Goal: Task Accomplishment & Management: Use online tool/utility

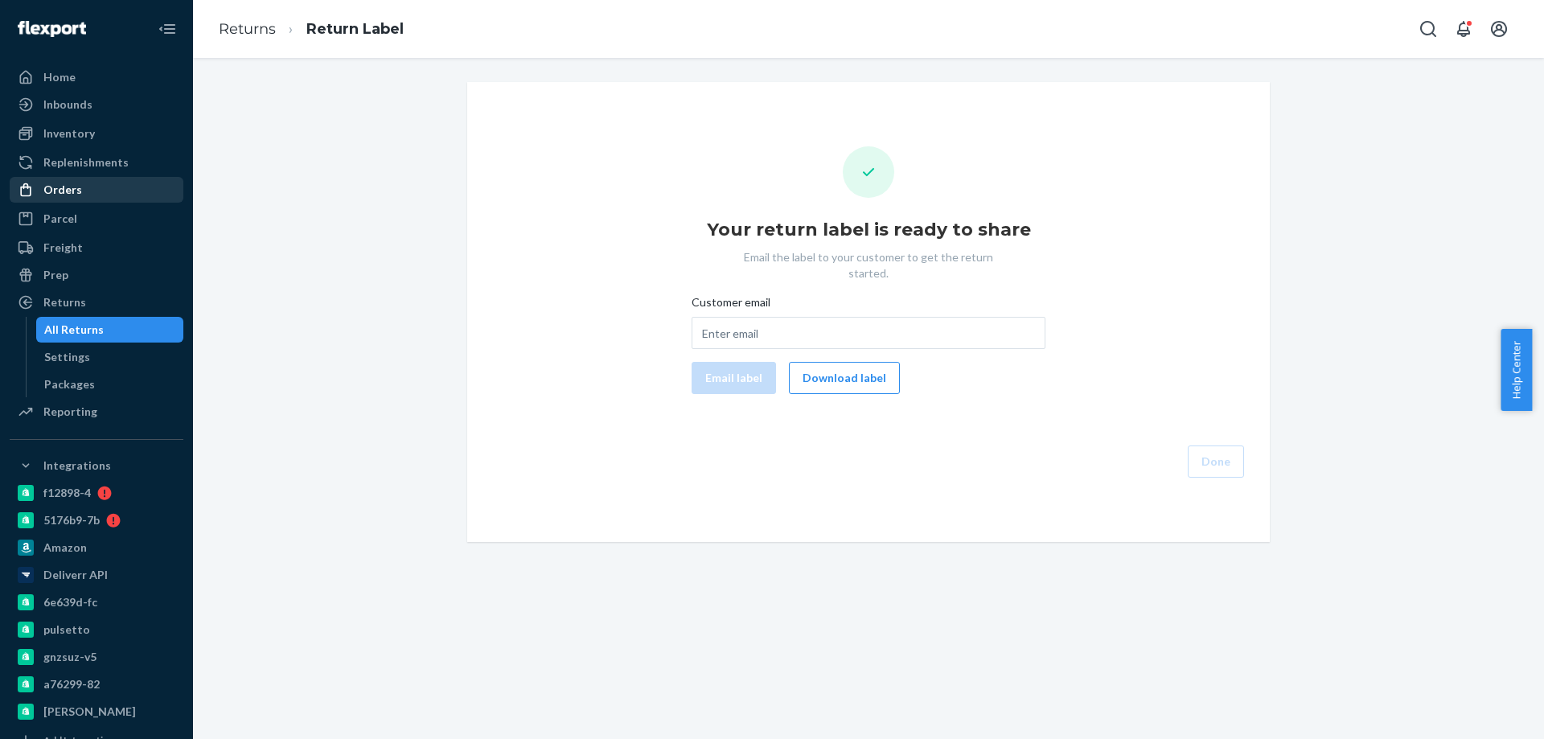
click at [109, 183] on div "Orders" at bounding box center [96, 190] width 170 height 23
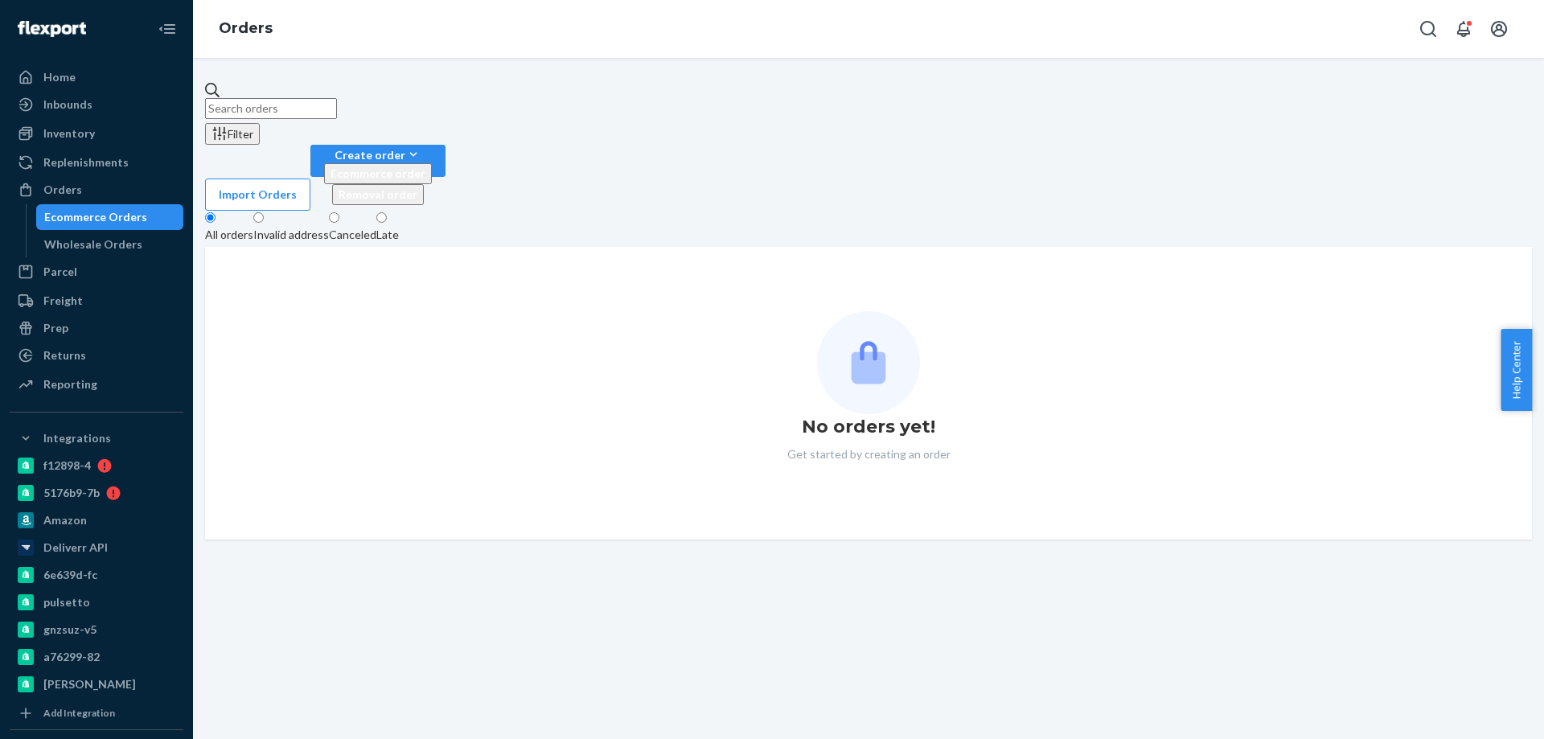
drag, startPoint x: 353, startPoint y: 86, endPoint x: 293, endPoint y: 75, distance: 61.3
click at [314, 80] on div "Filter Import Orders Create order Ecommerce order Removal order All orders Inva…" at bounding box center [868, 398] width 1351 height 681
paste input "4040727"
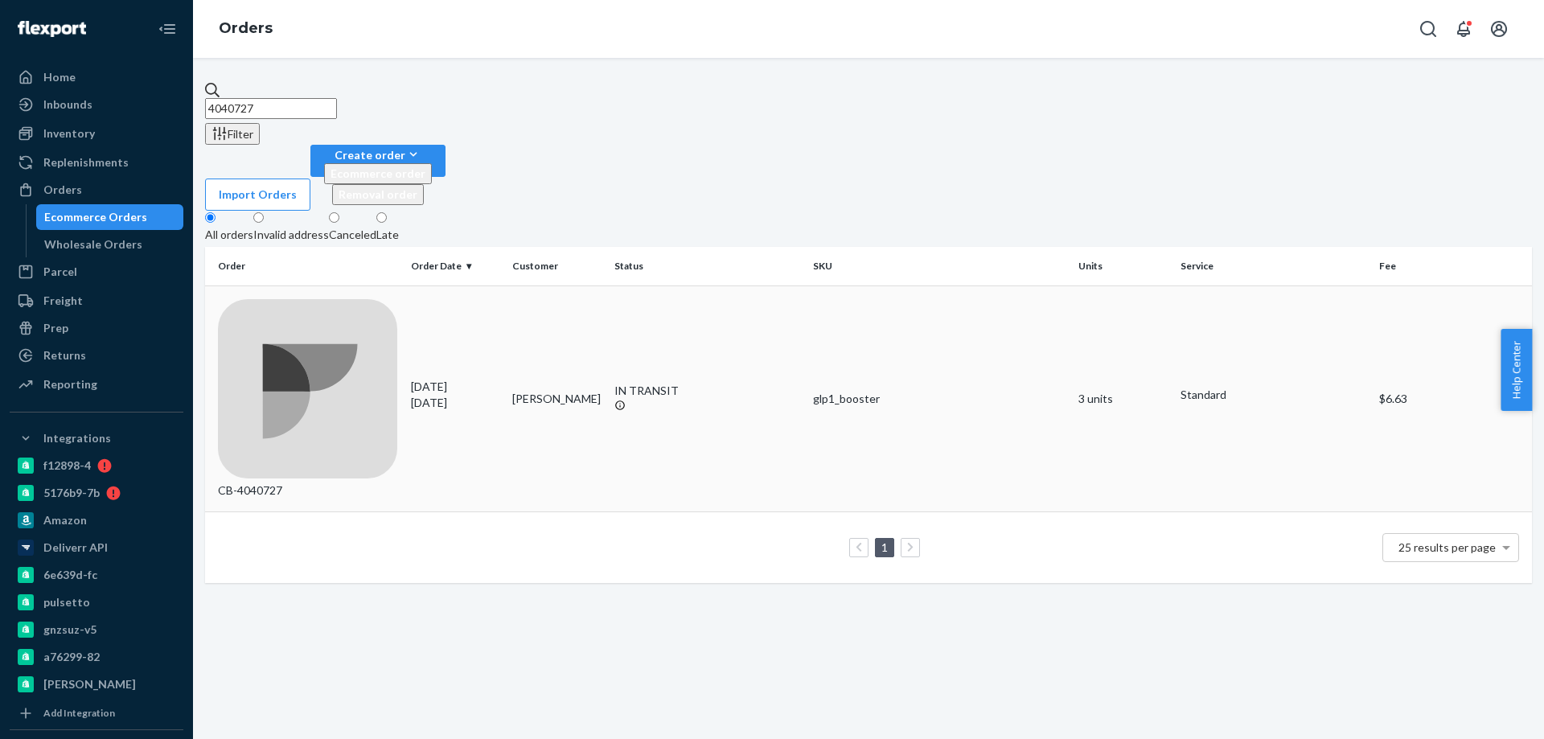
type input "4040727"
click at [571, 285] on td "[PERSON_NAME]" at bounding box center [557, 398] width 102 height 227
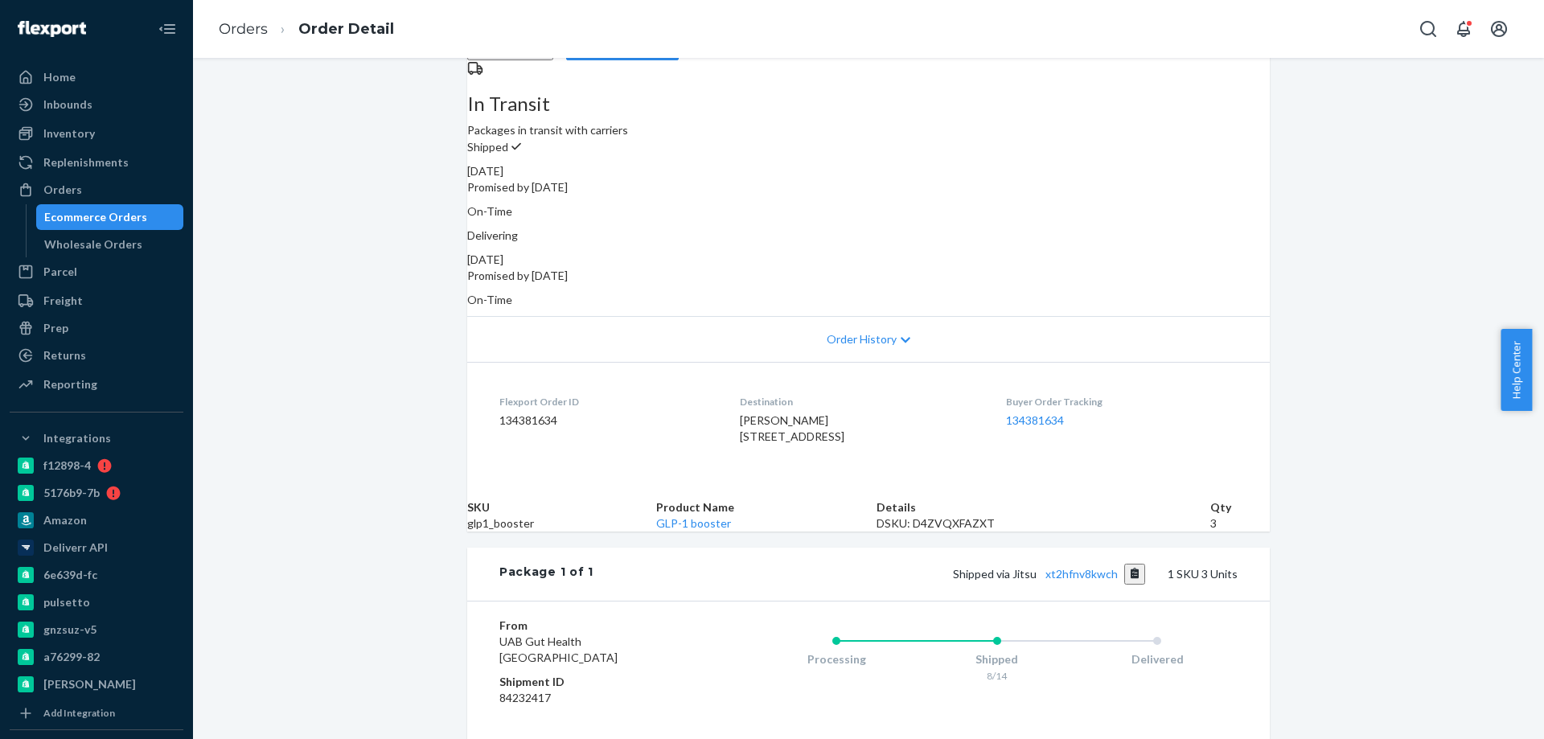
scroll to position [241, 0]
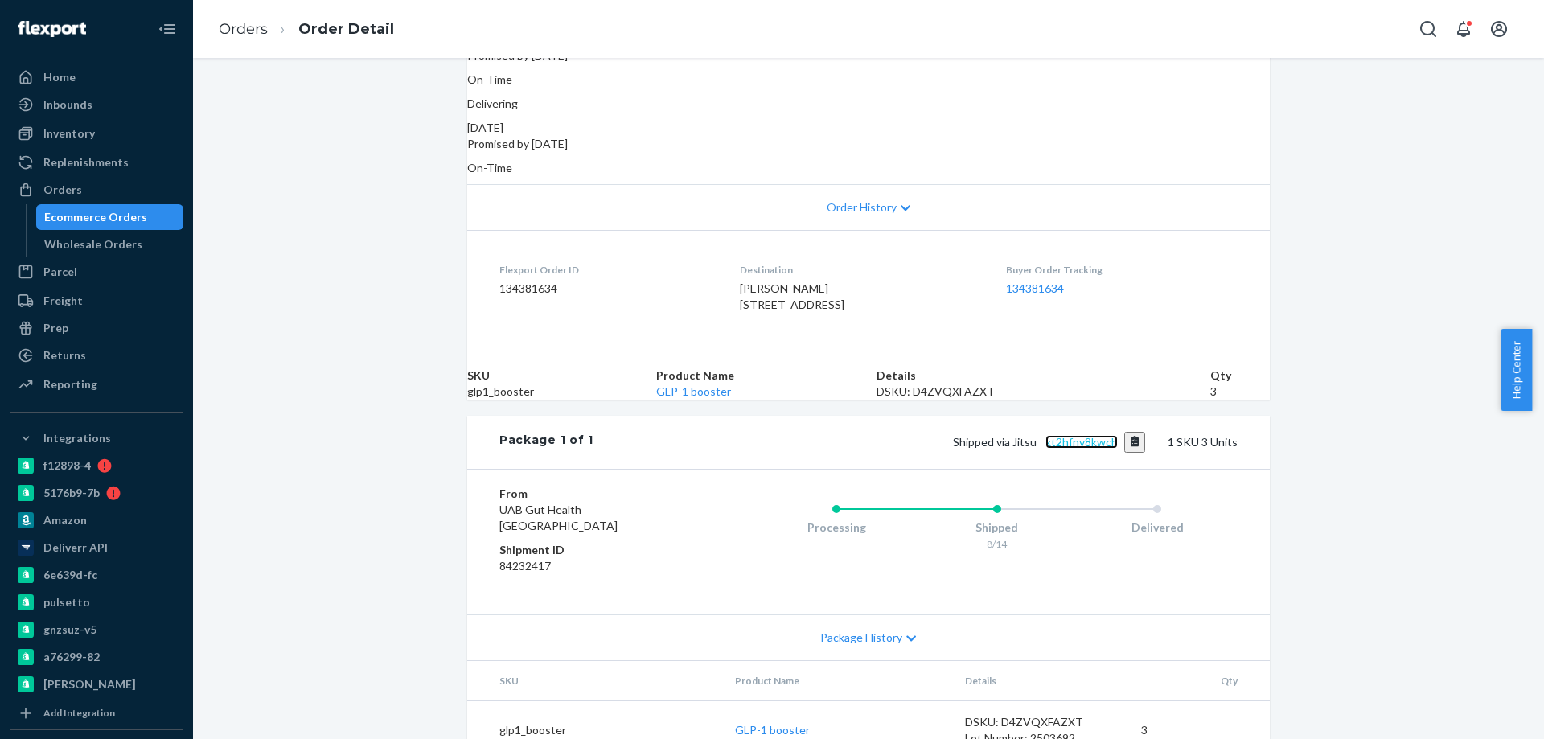
click at [1072, 449] on link "xt2hfnv8kwch" at bounding box center [1081, 442] width 72 height 14
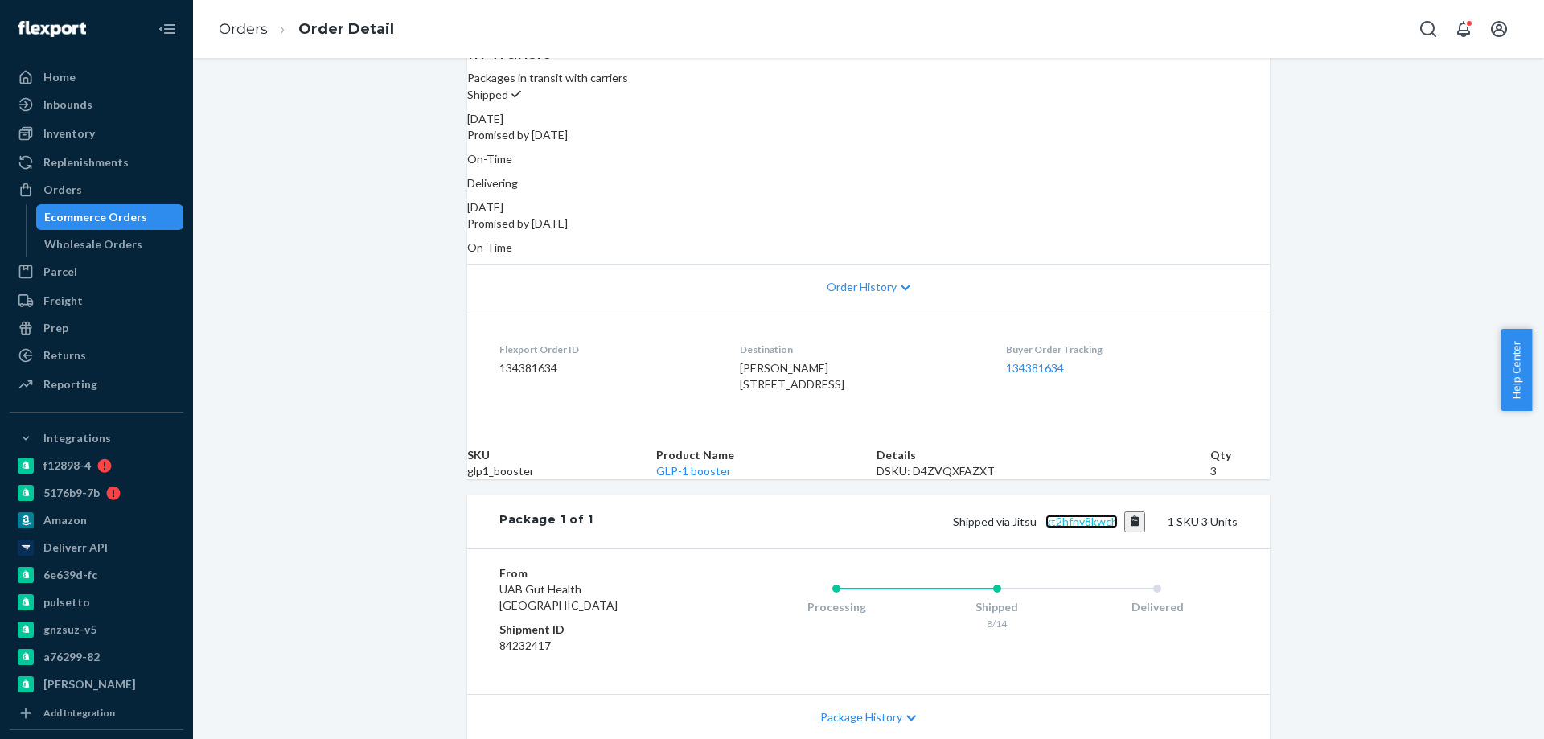
scroll to position [161, 0]
click at [117, 212] on div "Ecommerce Orders" at bounding box center [95, 217] width 103 height 16
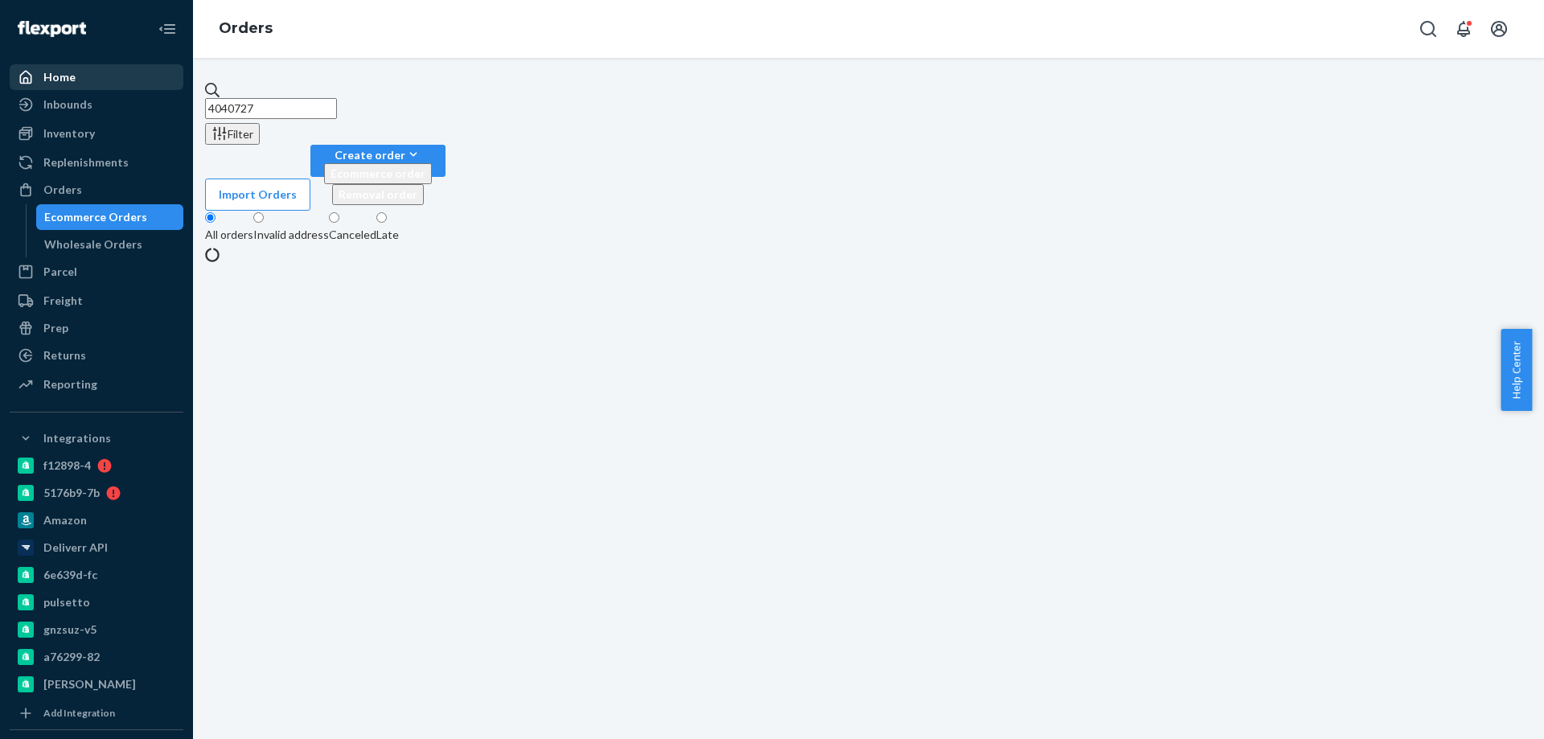
drag, startPoint x: 331, startPoint y: 97, endPoint x: 153, endPoint y: 81, distance: 179.2
click at [178, 85] on div "Home Inbounds Shipping Plans Problems Inventory Products Branded Packaging Repl…" at bounding box center [772, 369] width 1544 height 739
paste input "3662"
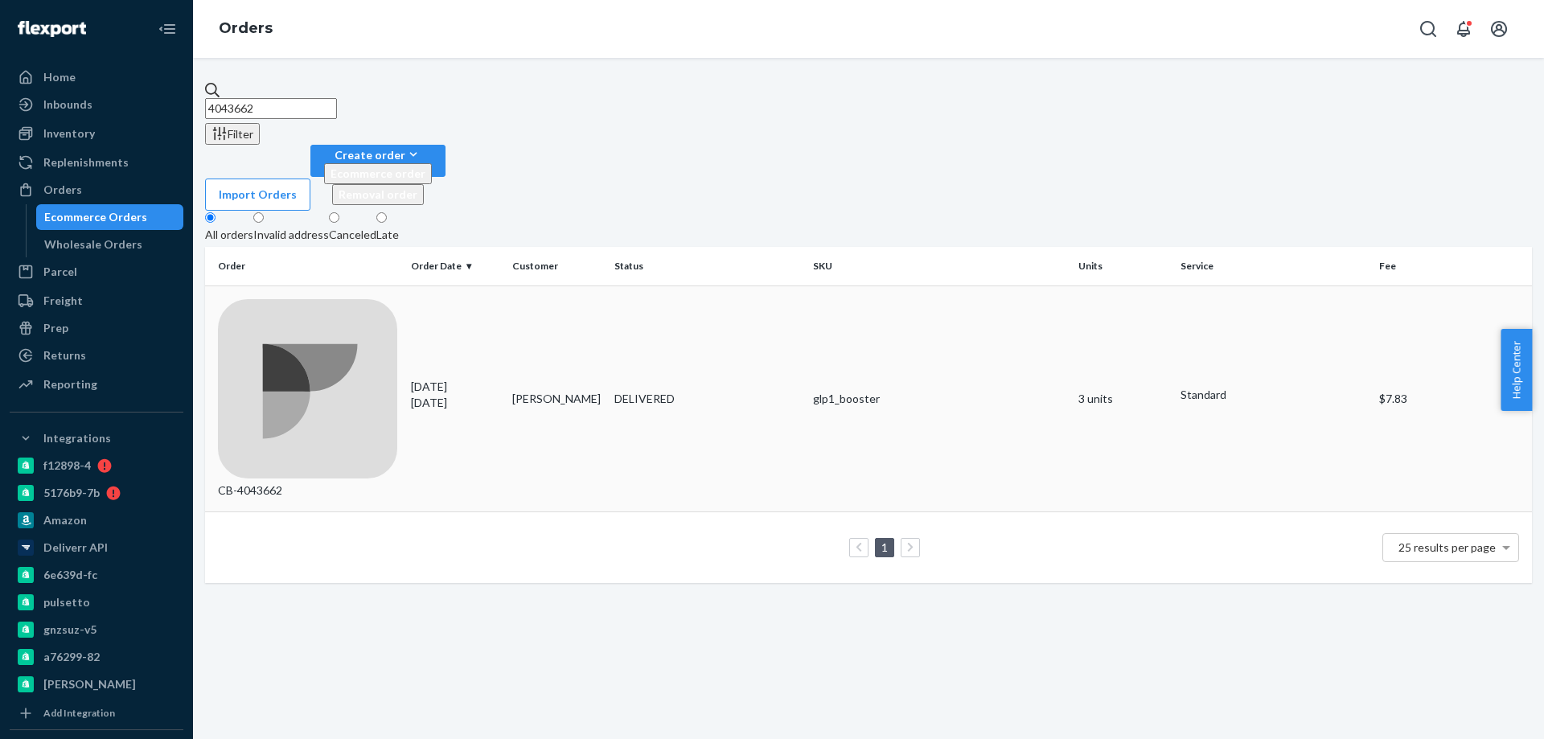
type input "4043662"
click at [548, 285] on td "[PERSON_NAME]" at bounding box center [557, 398] width 102 height 227
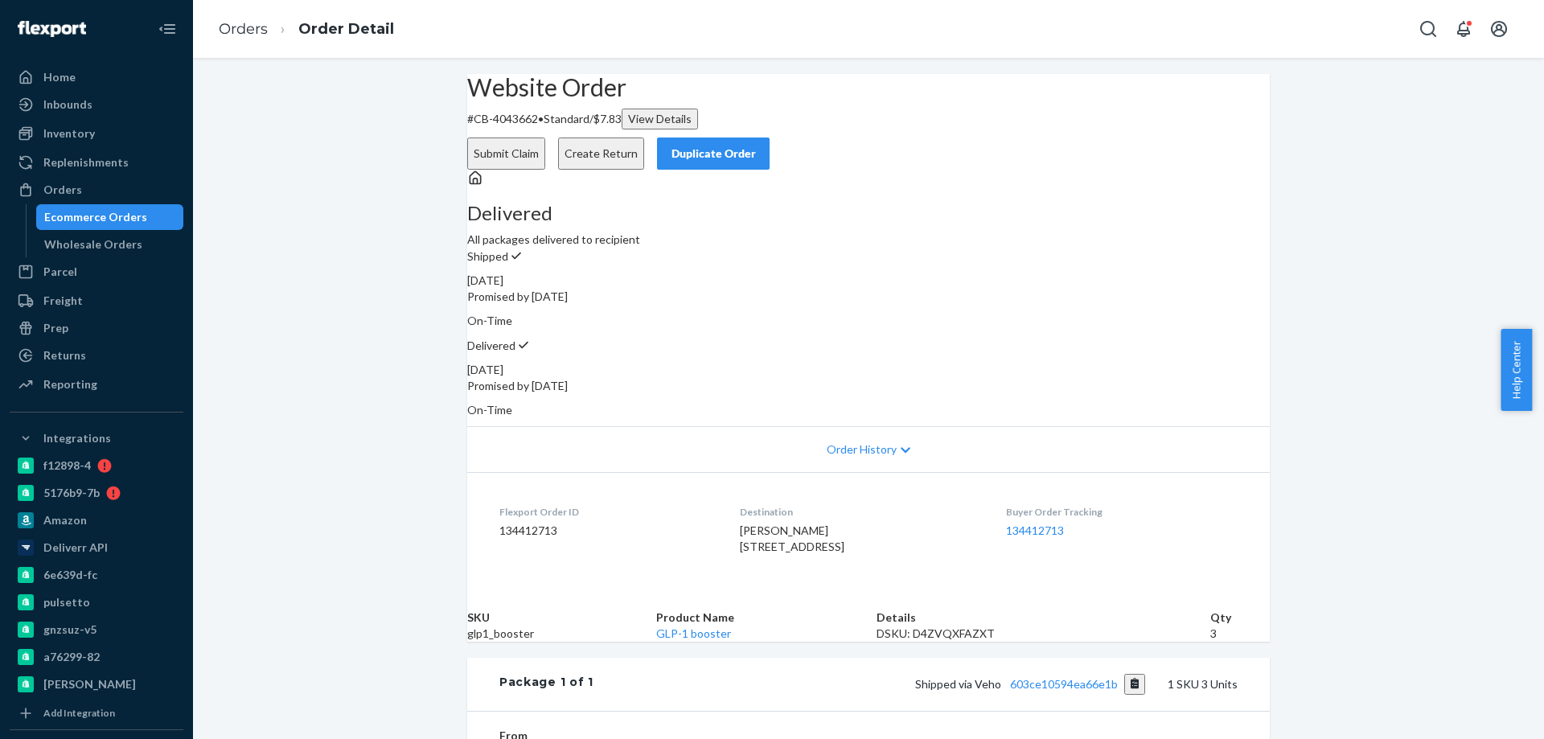
click at [644, 138] on button "Create Return" at bounding box center [601, 154] width 86 height 32
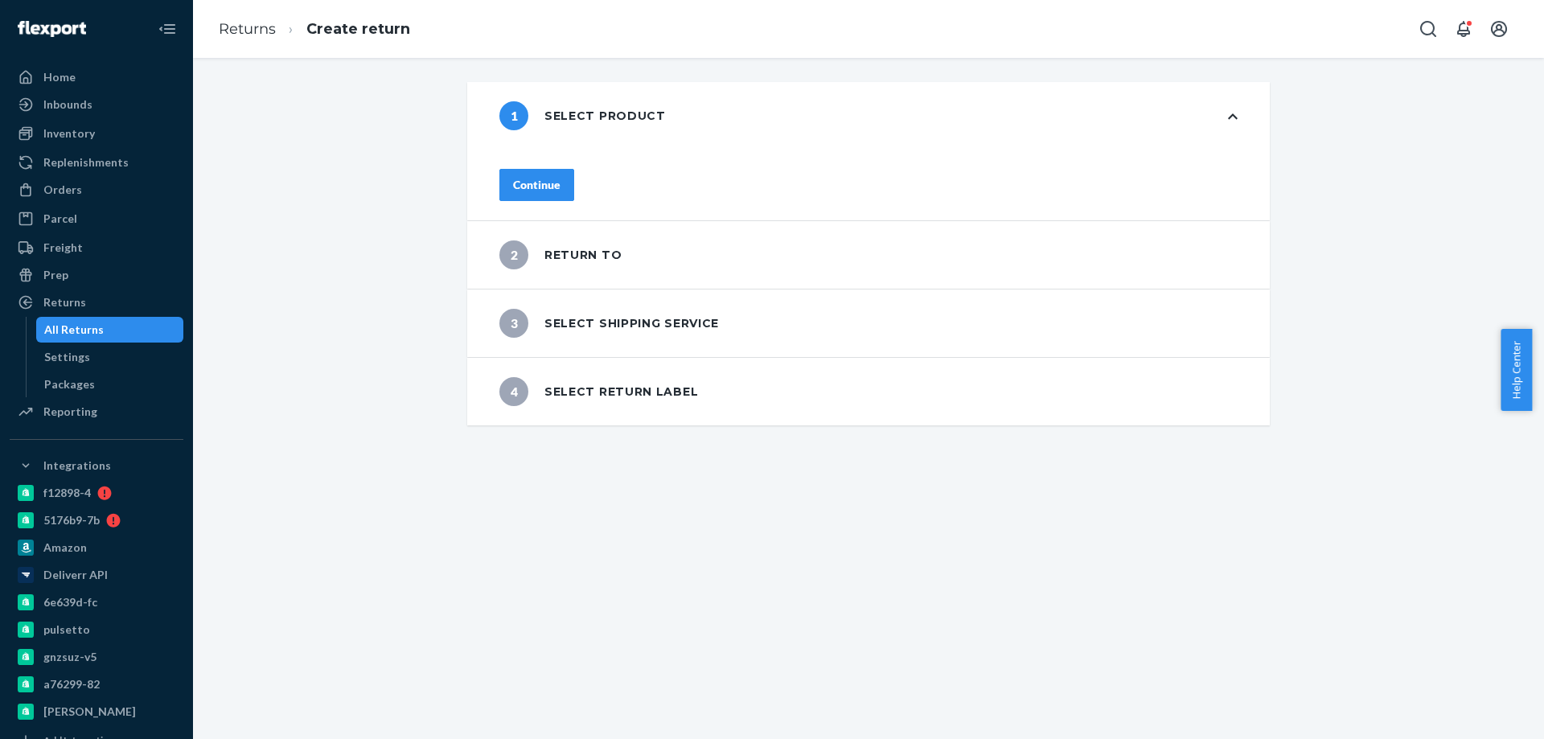
click at [560, 186] on div "Continue" at bounding box center [536, 185] width 47 height 16
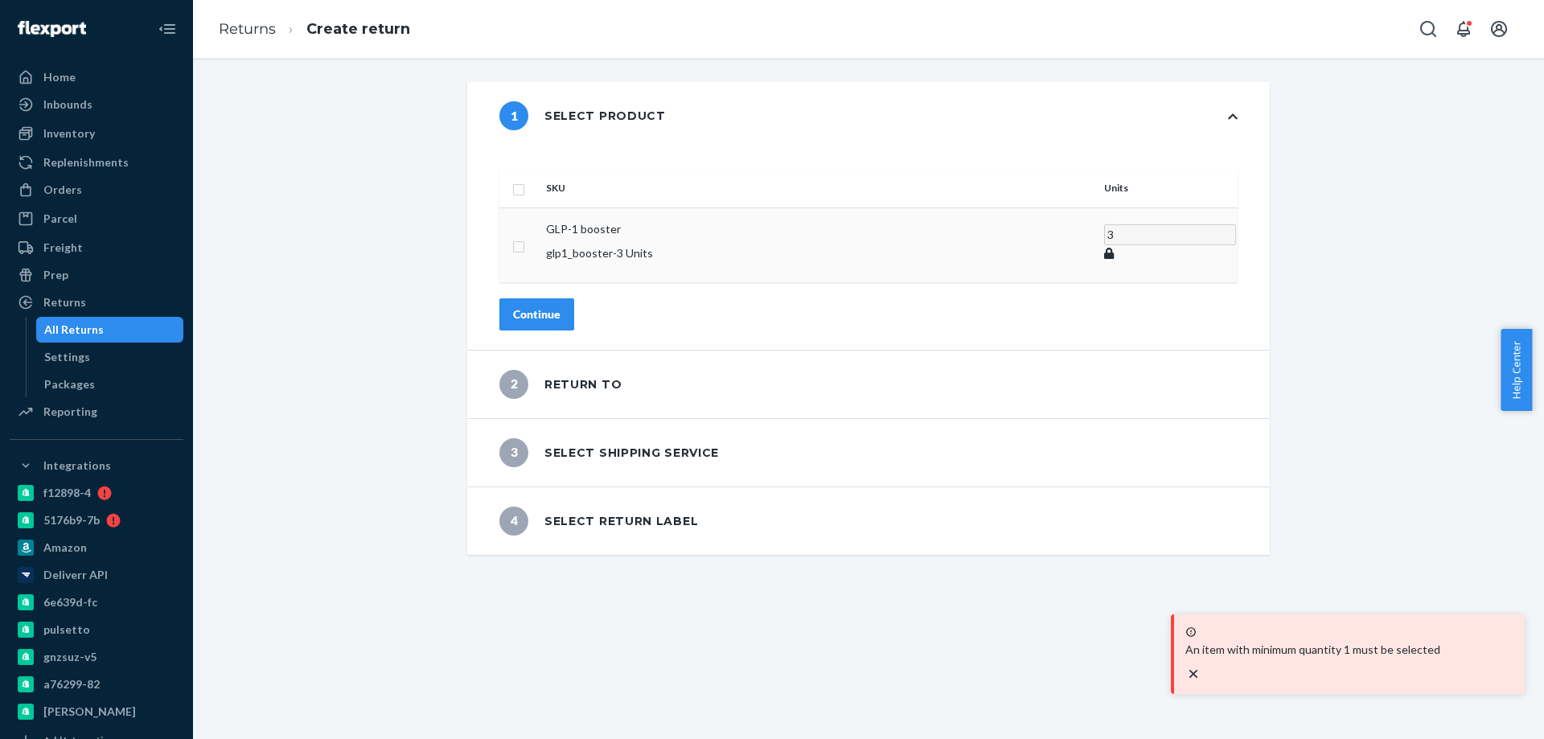
click at [525, 236] on input "checkbox" at bounding box center [518, 244] width 13 height 17
checkbox input "true"
click at [560, 265] on div "SKU Units GLP-1 booster glp1_booster - 3 Units 3 Continue" at bounding box center [868, 250] width 802 height 200
click at [560, 306] on div "Continue" at bounding box center [536, 314] width 47 height 16
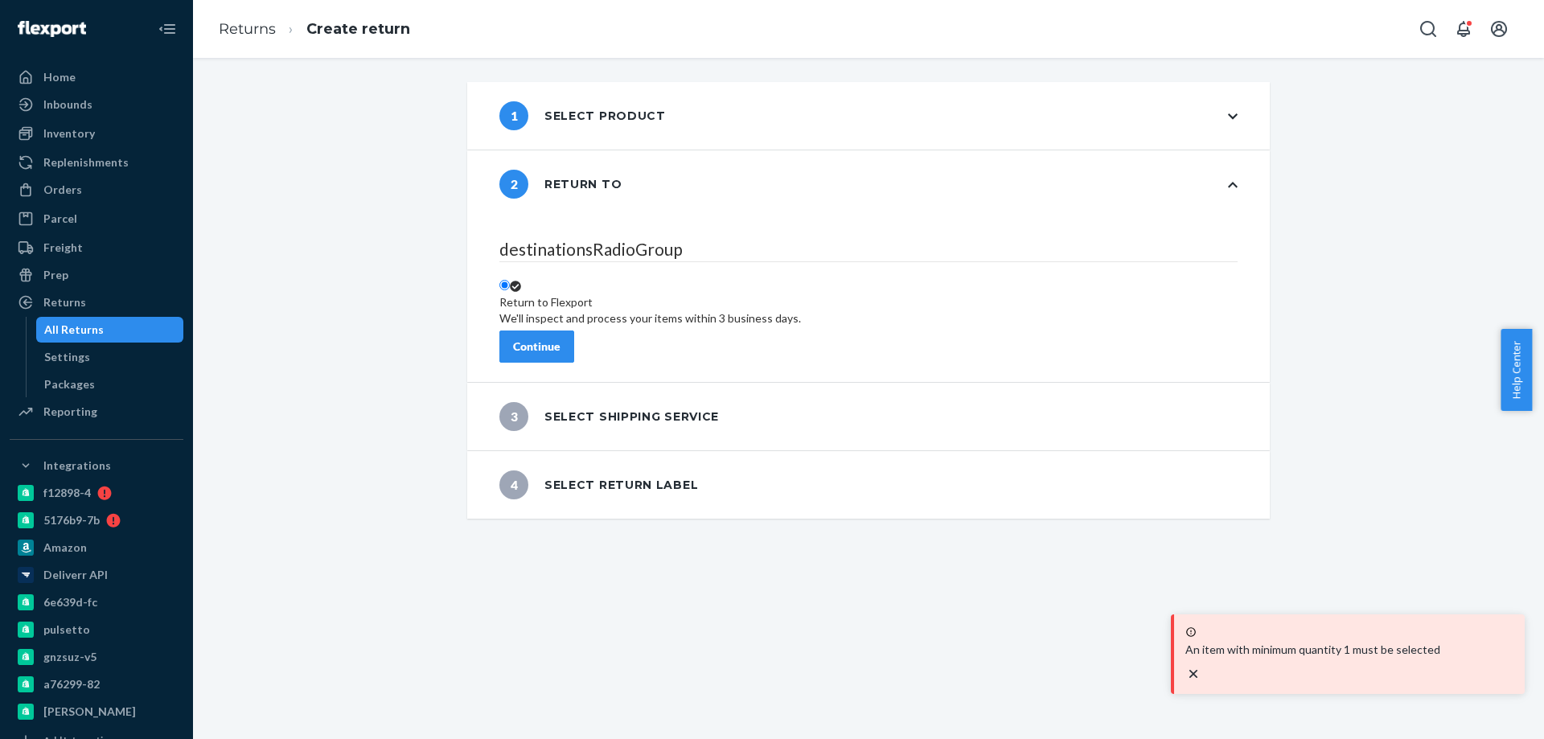
click at [560, 339] on div "Continue" at bounding box center [536, 347] width 47 height 16
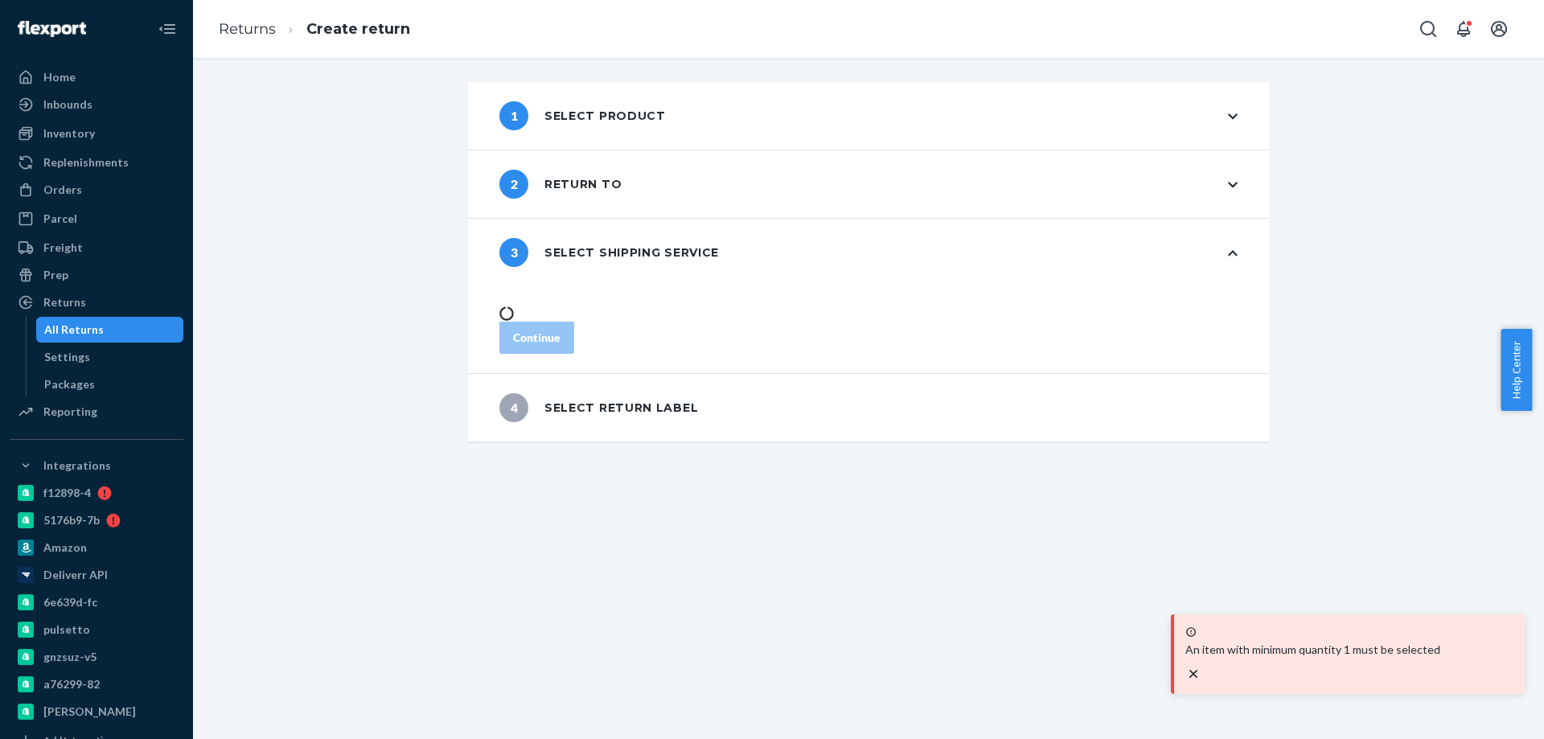
click at [651, 609] on div "1 Select product 2 Return to 3 Select shipping service Continue 4 Select return…" at bounding box center [868, 398] width 1351 height 681
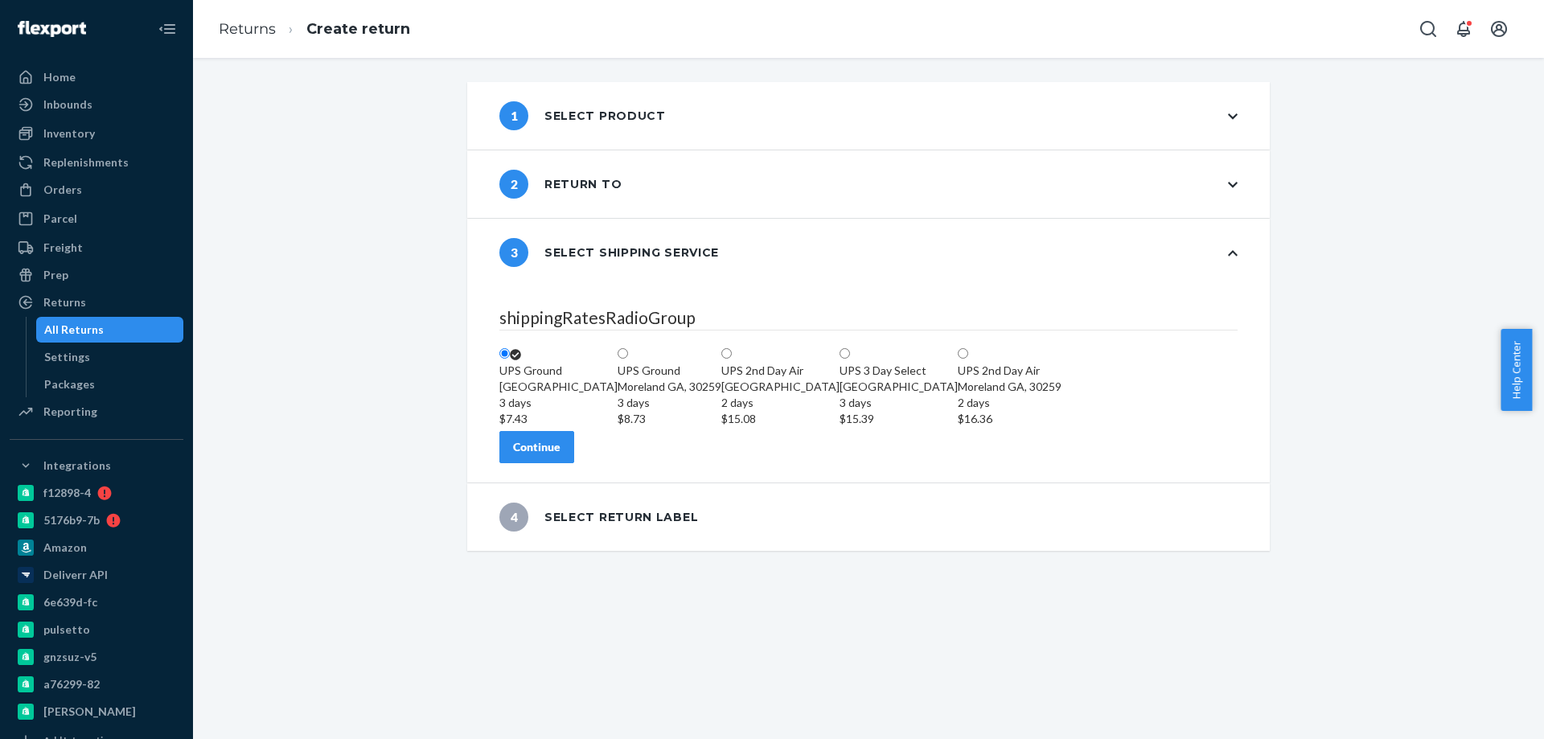
click at [560, 455] on div "Continue" at bounding box center [536, 447] width 47 height 16
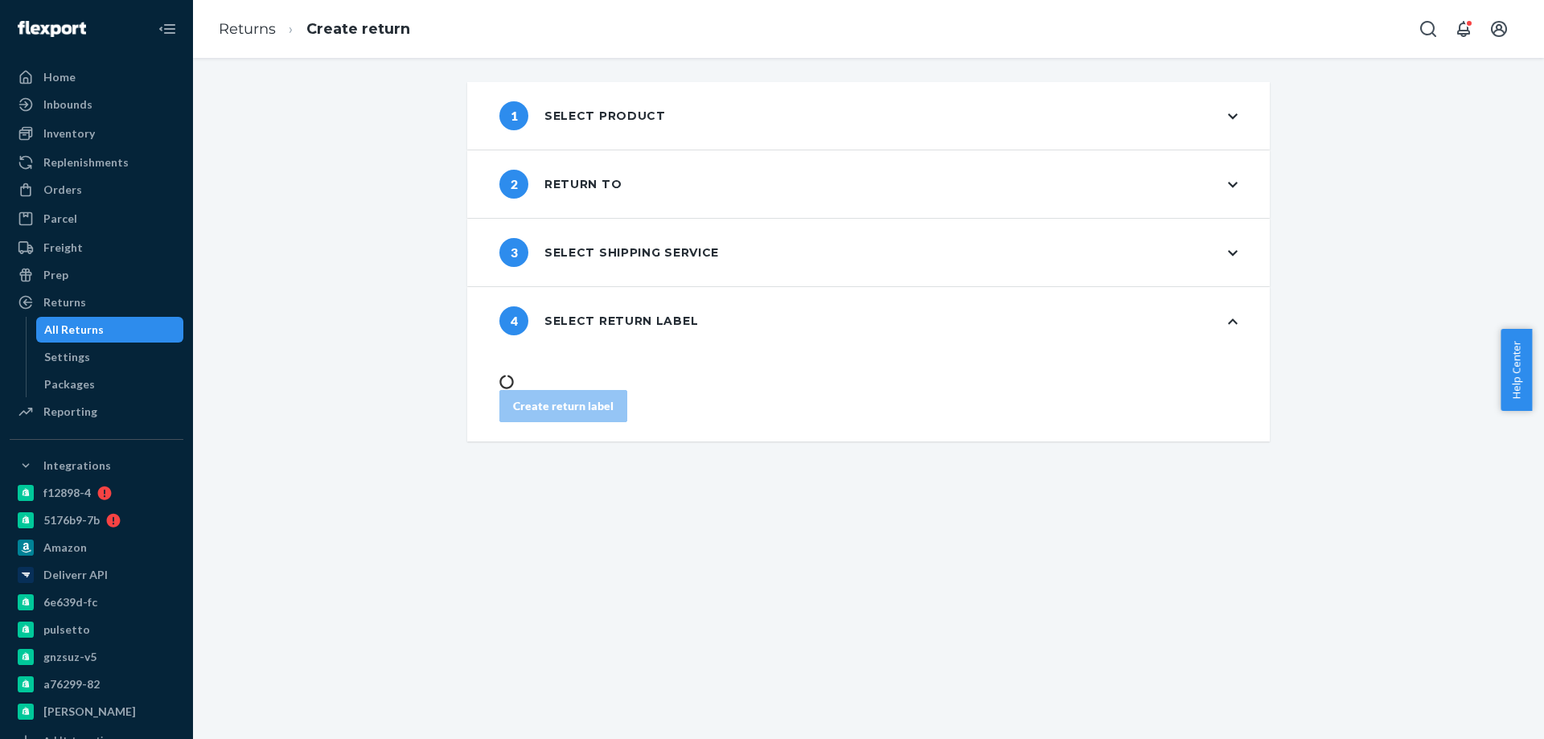
click at [749, 593] on div "1 Select product 2 Return to 3 Select shipping service 4 Select return label Cr…" at bounding box center [868, 398] width 1351 height 681
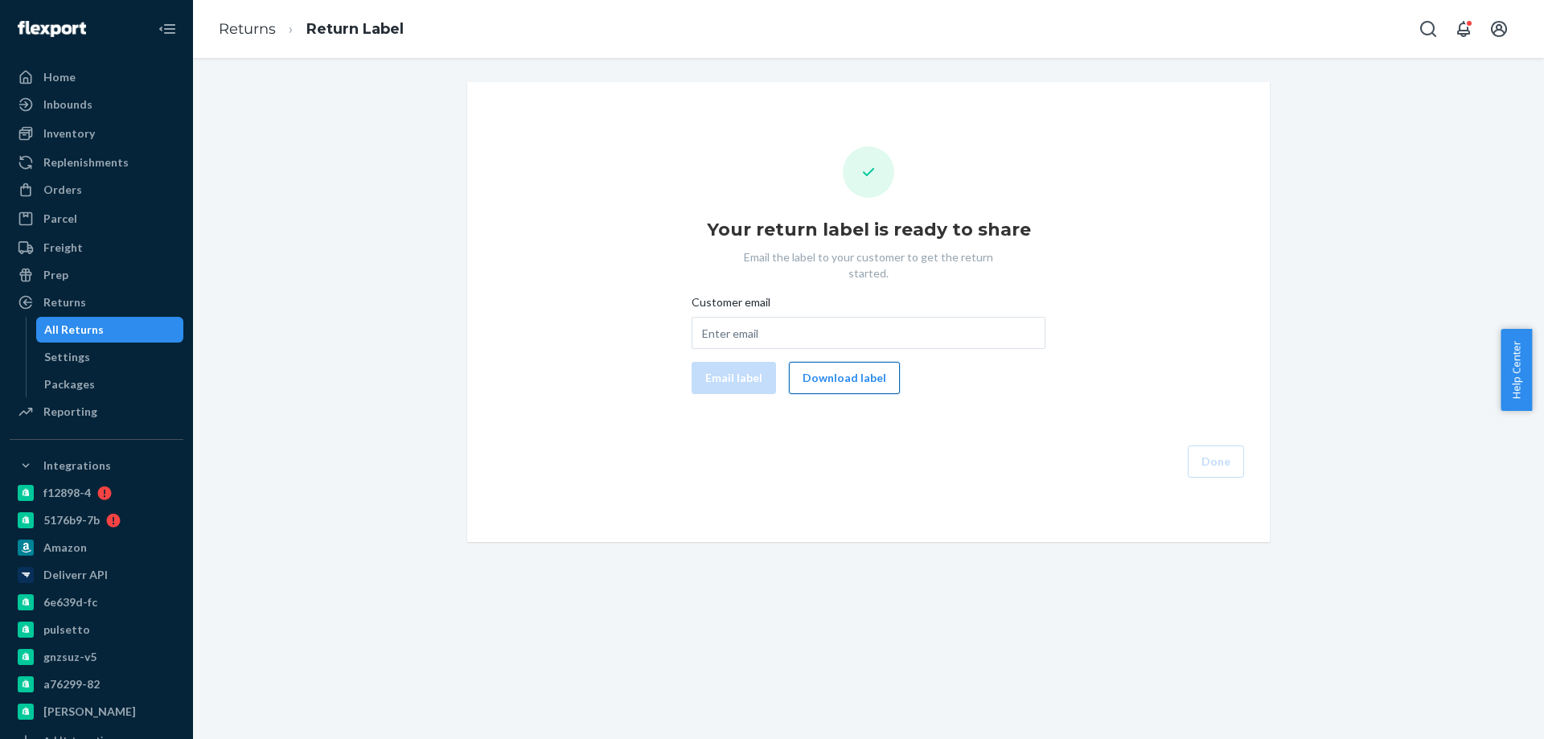
click at [852, 362] on button "Download label" at bounding box center [844, 378] width 111 height 32
click at [97, 191] on div "Orders" at bounding box center [96, 190] width 170 height 23
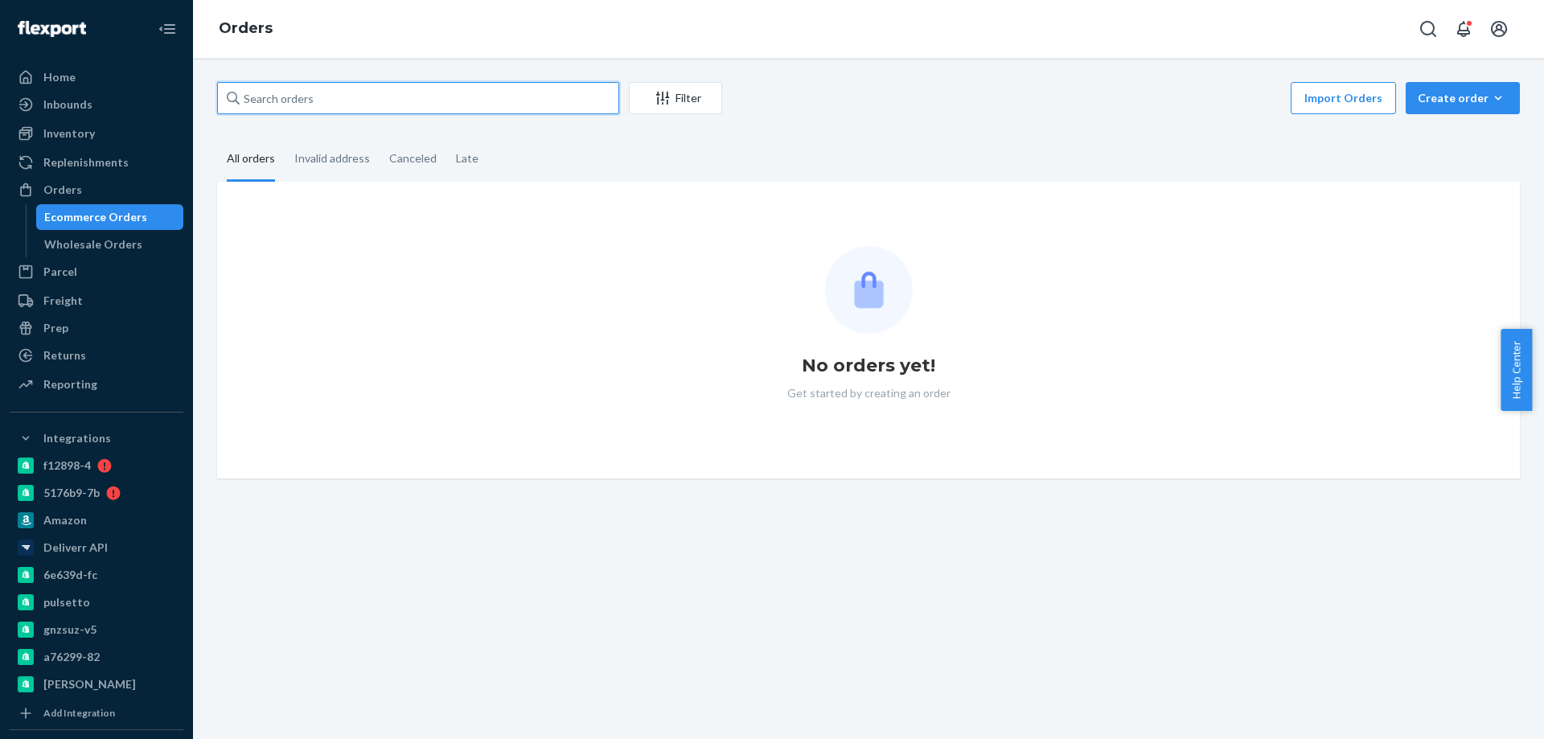
click at [334, 102] on input "text" at bounding box center [418, 98] width 402 height 32
paste input "3975258"
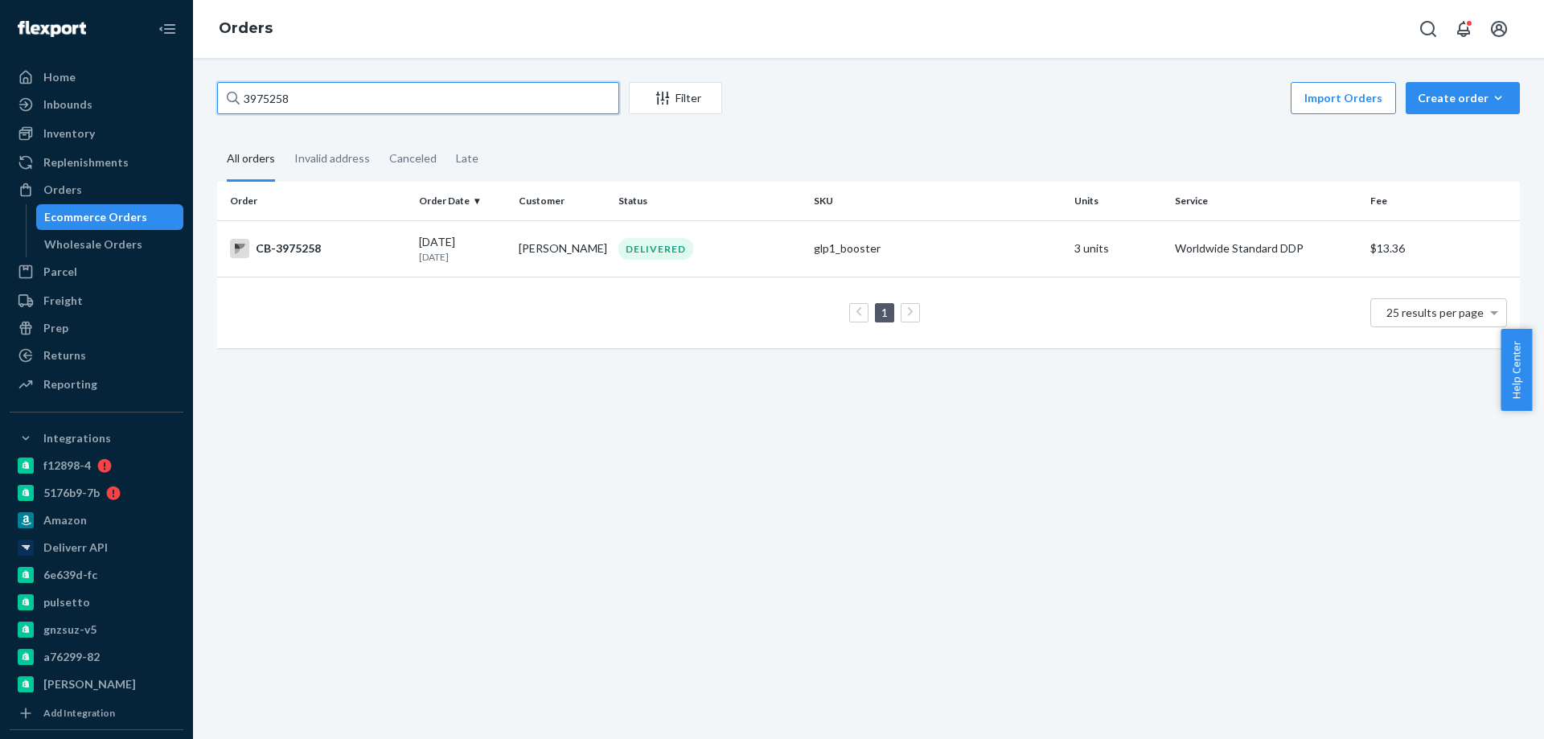
type input "3975258"
click at [567, 259] on td "Cindy Simpkins" at bounding box center [562, 248] width 100 height 56
